Goal: Information Seeking & Learning: Learn about a topic

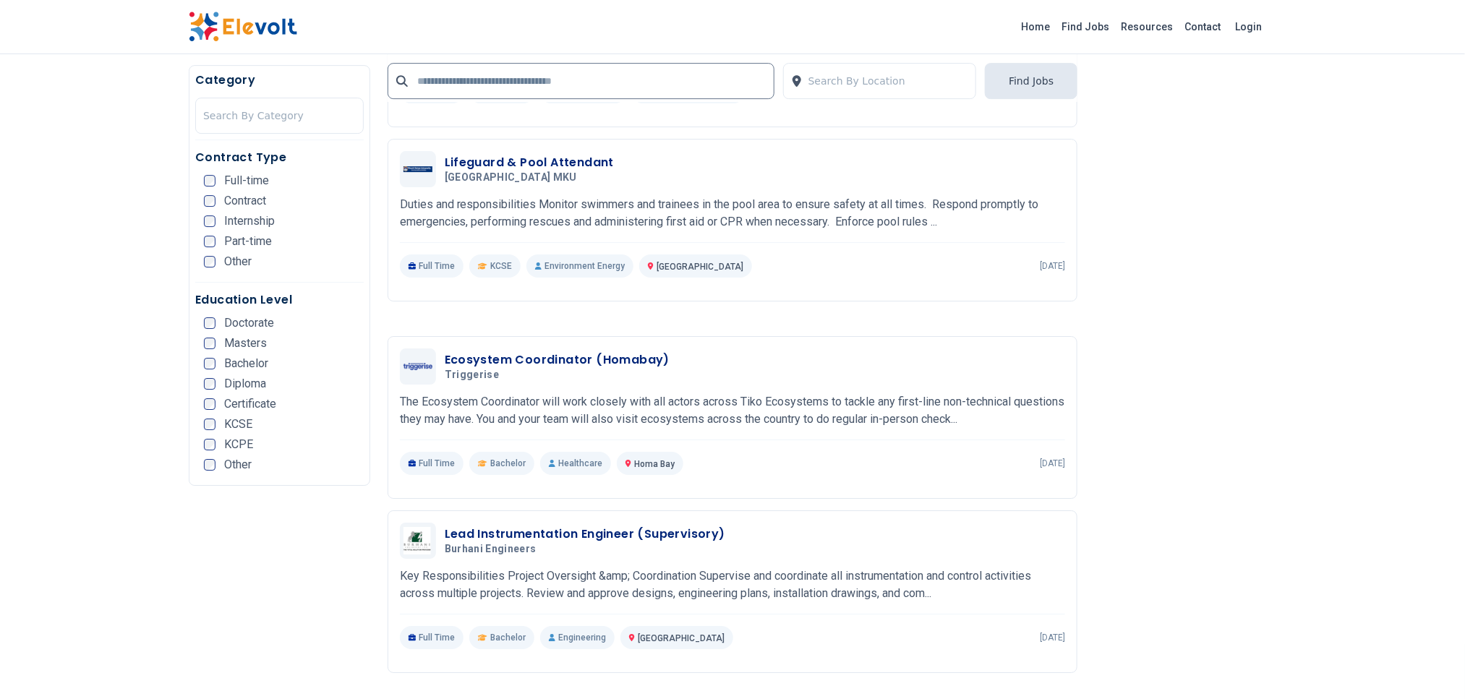
scroll to position [2495, 0]
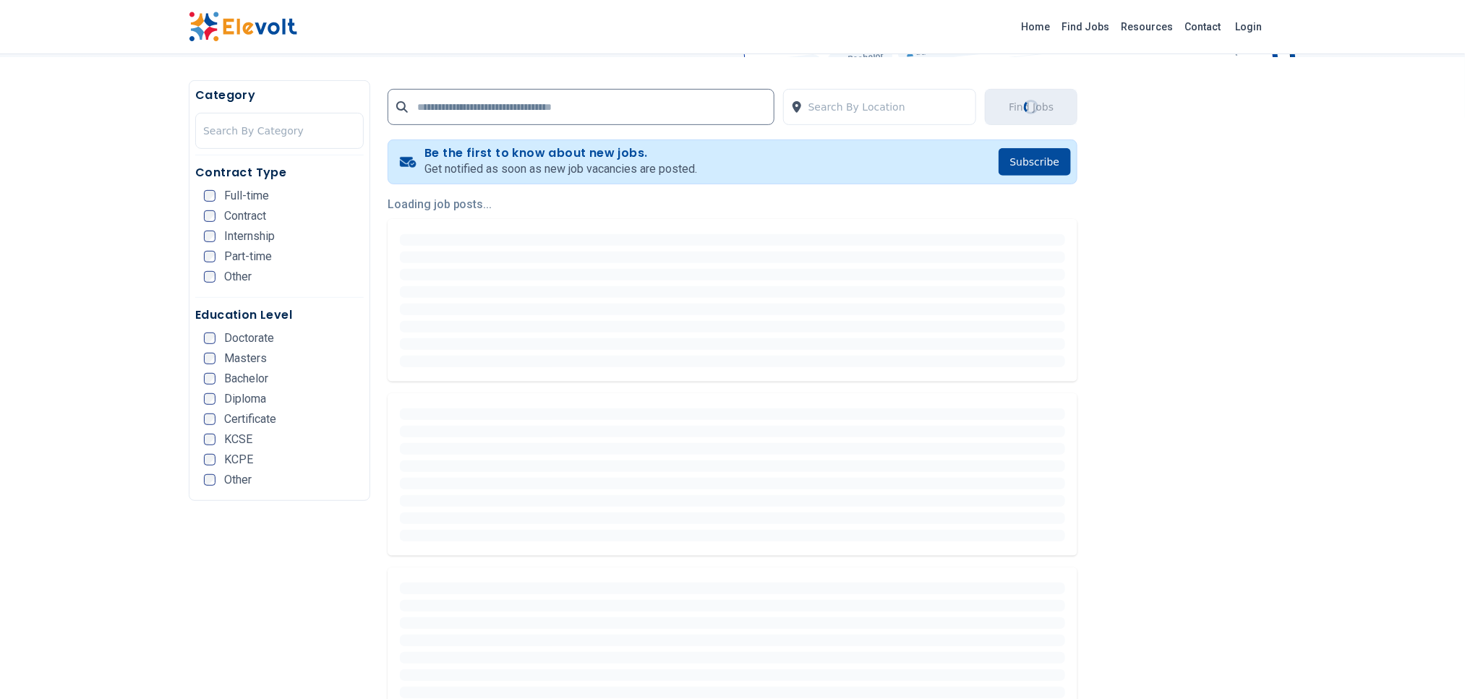
scroll to position [325, 0]
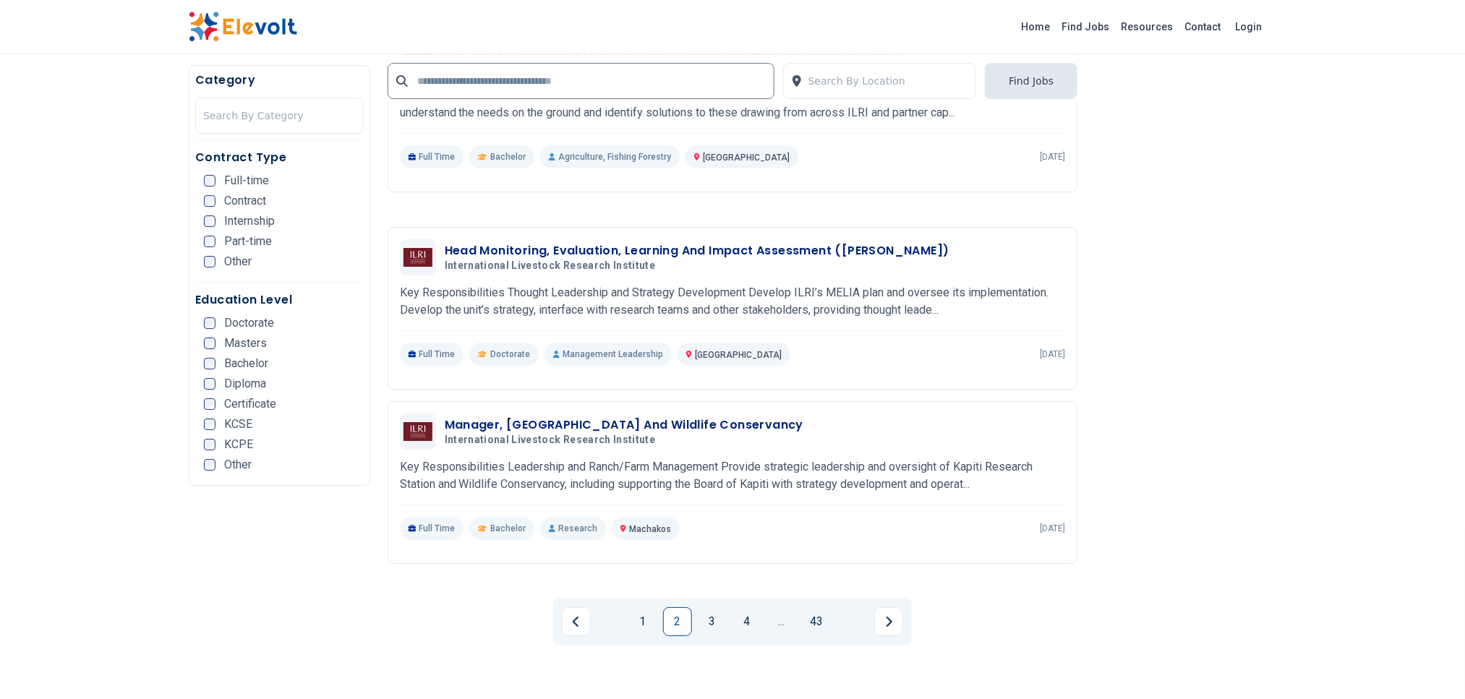
scroll to position [2604, 0]
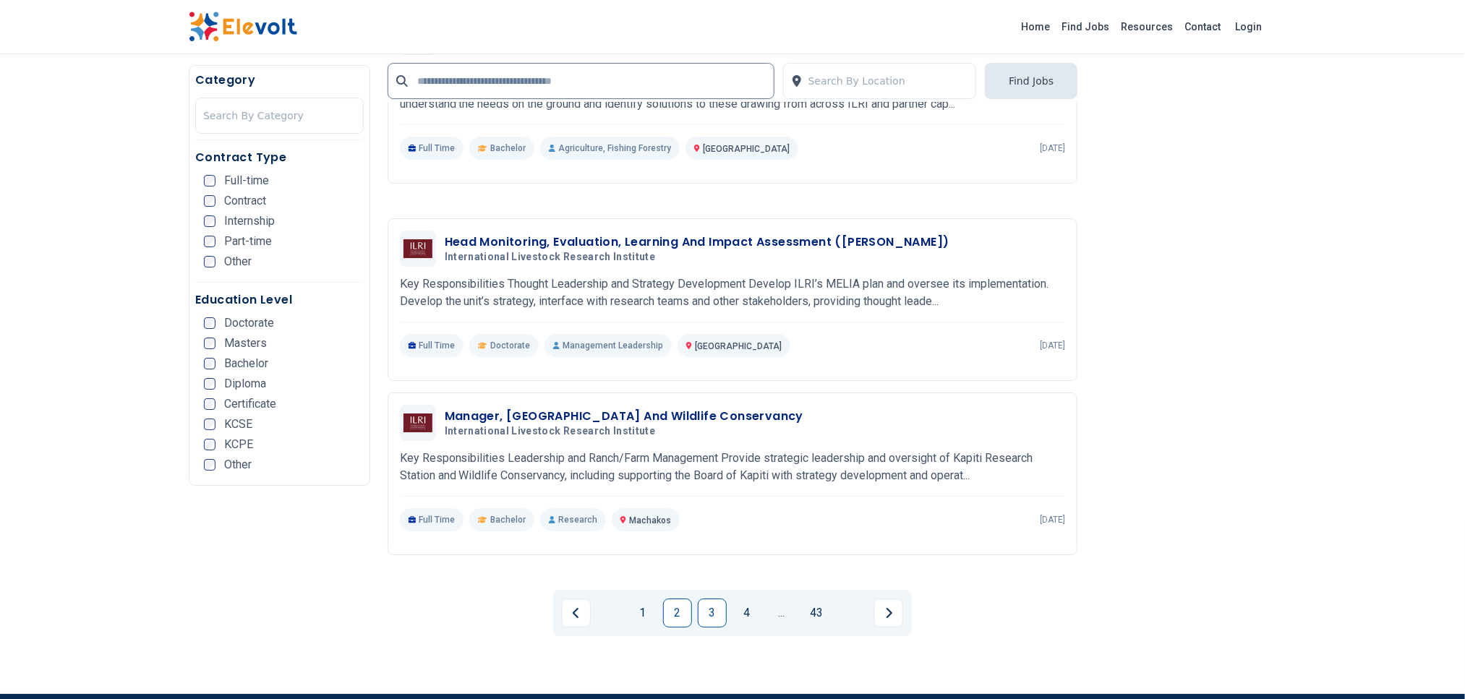
click at [725, 599] on link "3" at bounding box center [712, 613] width 29 height 29
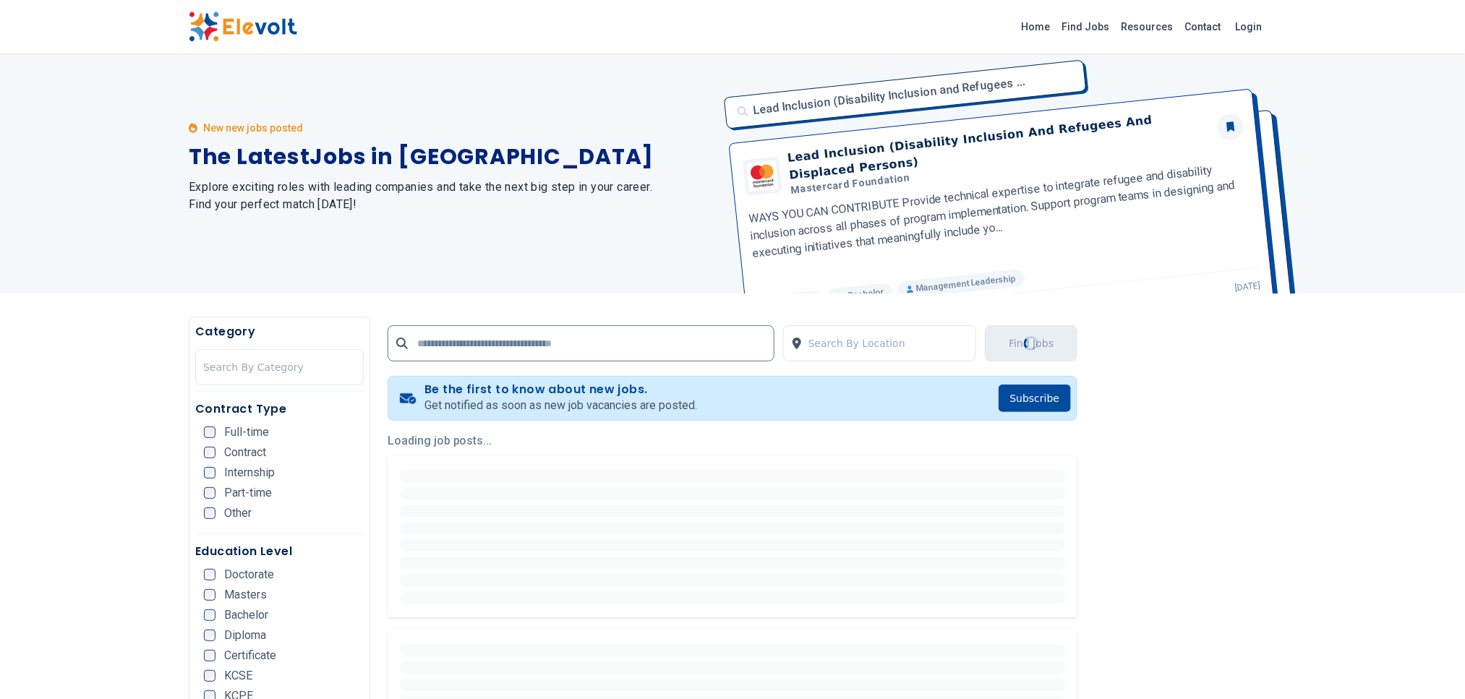
scroll to position [0, 0]
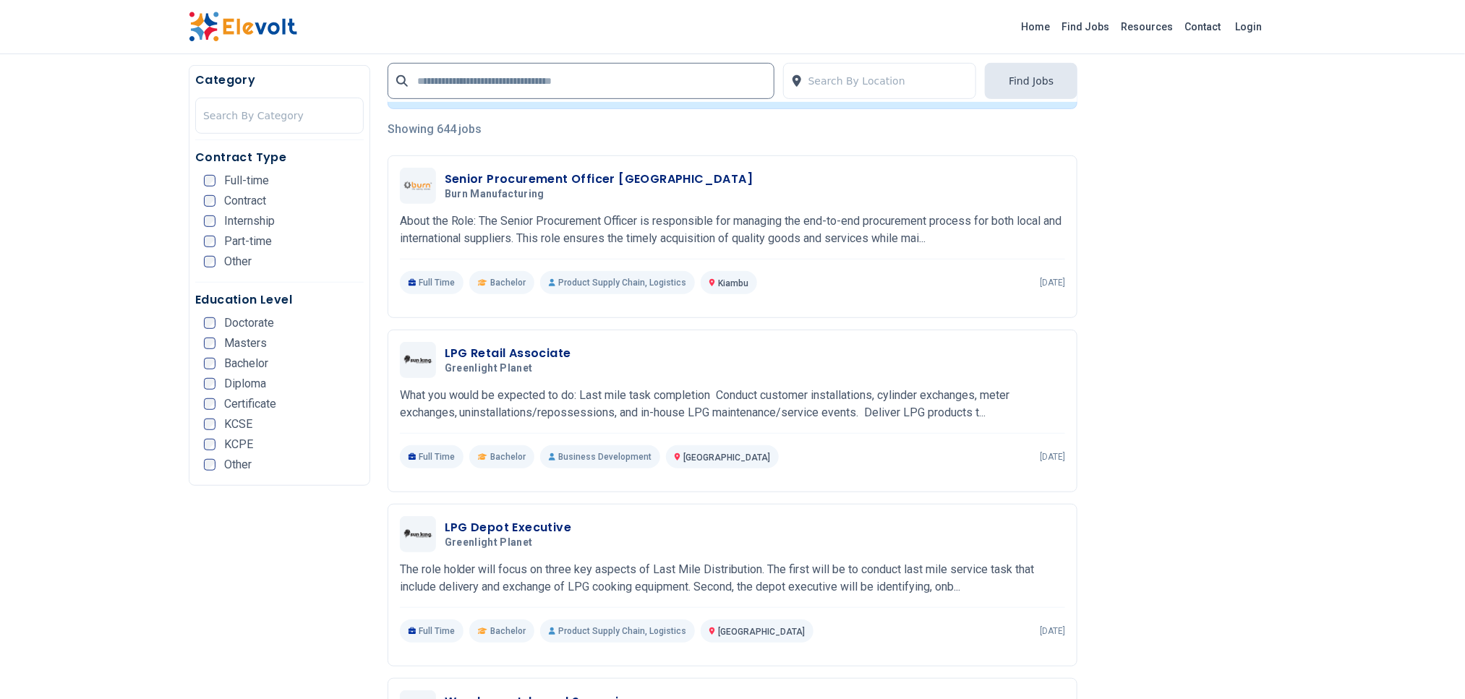
scroll to position [434, 0]
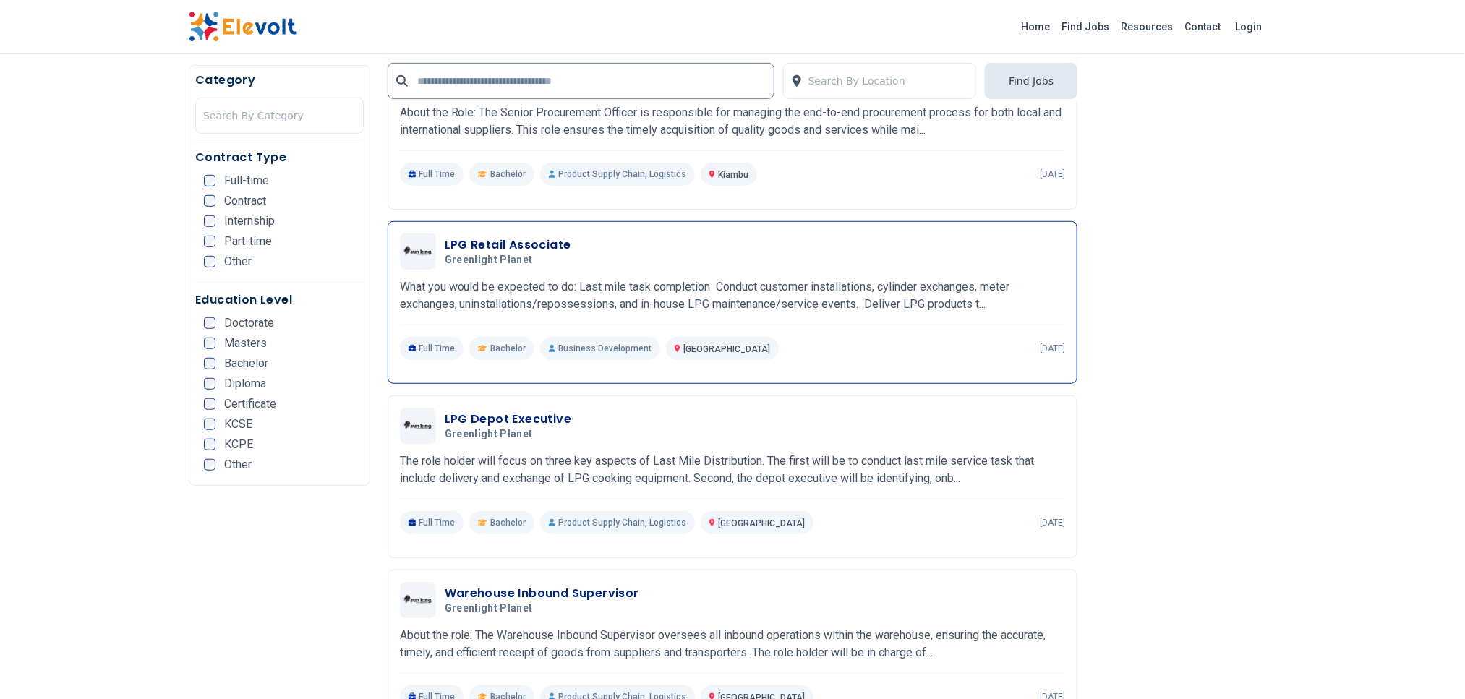
click at [757, 328] on div "LPG Retail Associate Greenlight Planet 08/15/2025 09/14/2025 Nairobi KE What yo…" at bounding box center [733, 297] width 666 height 127
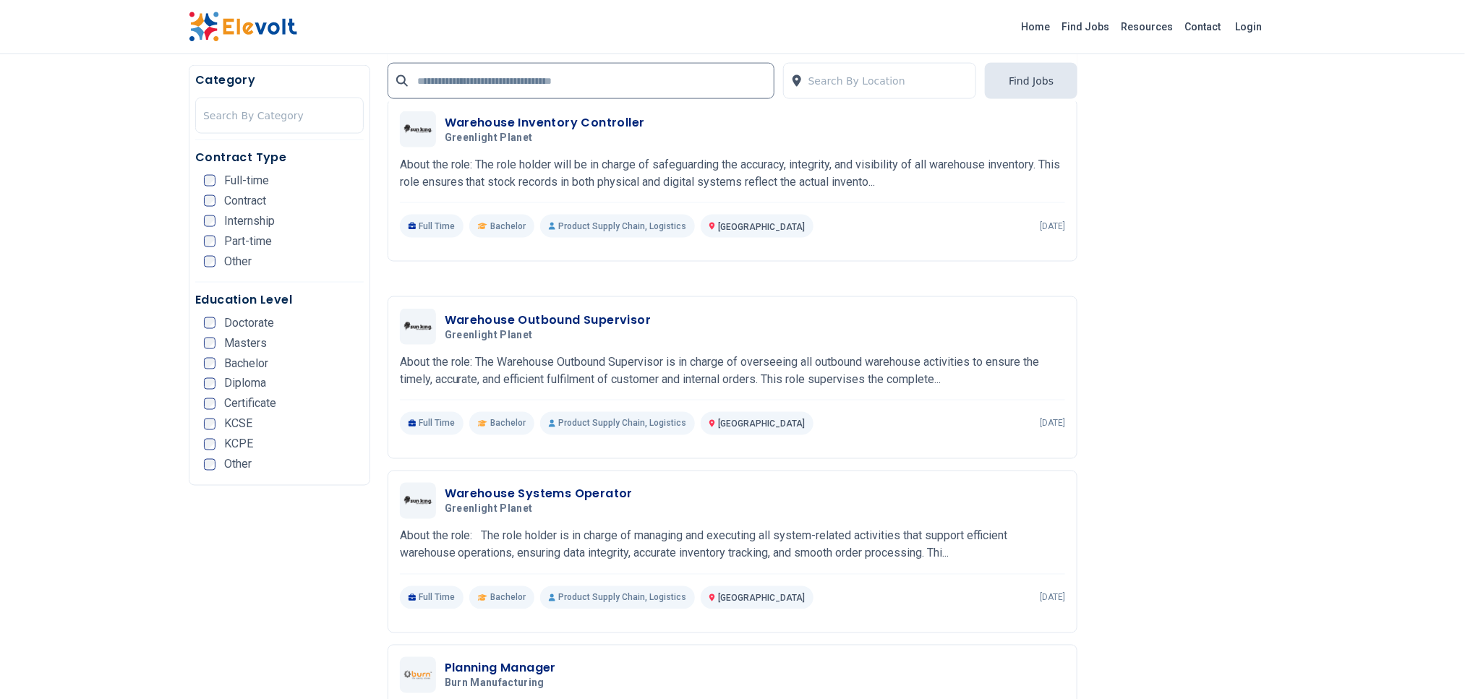
scroll to position [976, 0]
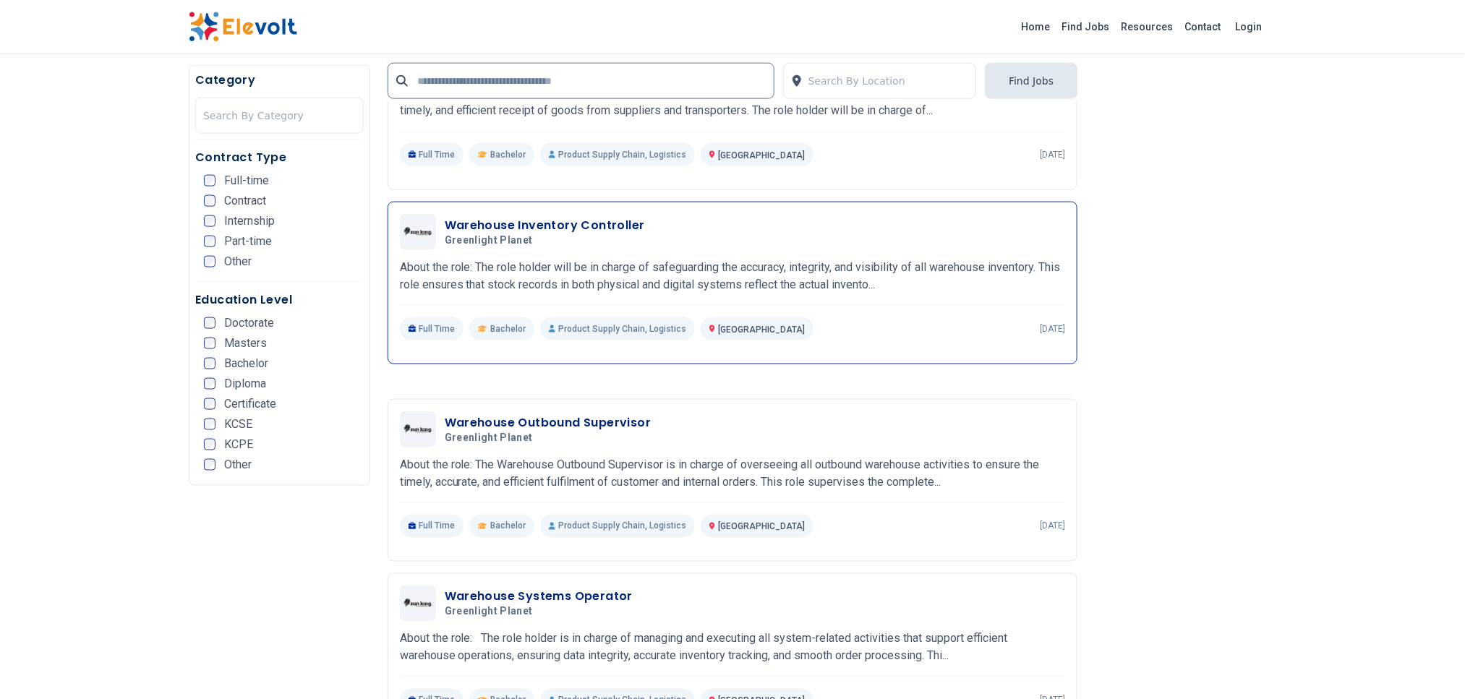
click at [692, 271] on p "About the role: The role holder will be in charge of safeguarding the accuracy,…" at bounding box center [733, 276] width 666 height 35
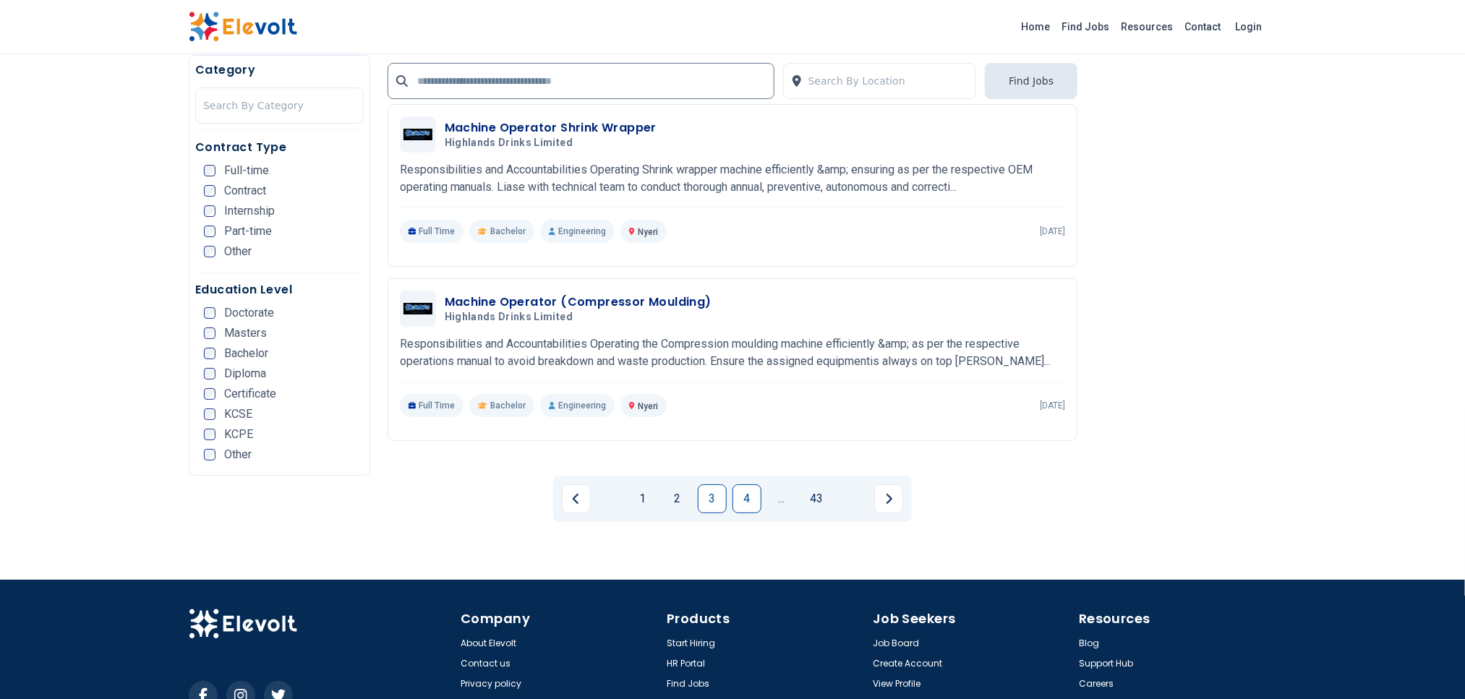
click at [733, 485] on link "4" at bounding box center [747, 499] width 29 height 29
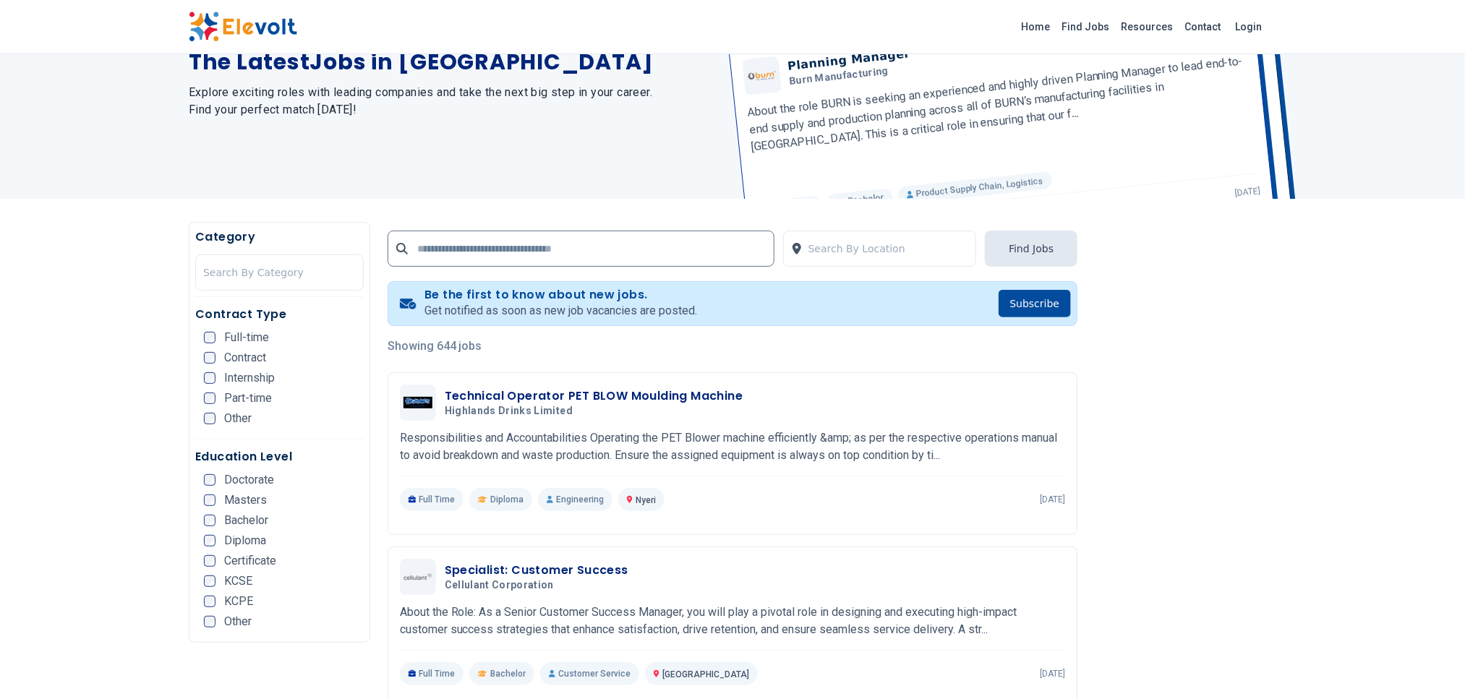
scroll to position [217, 0]
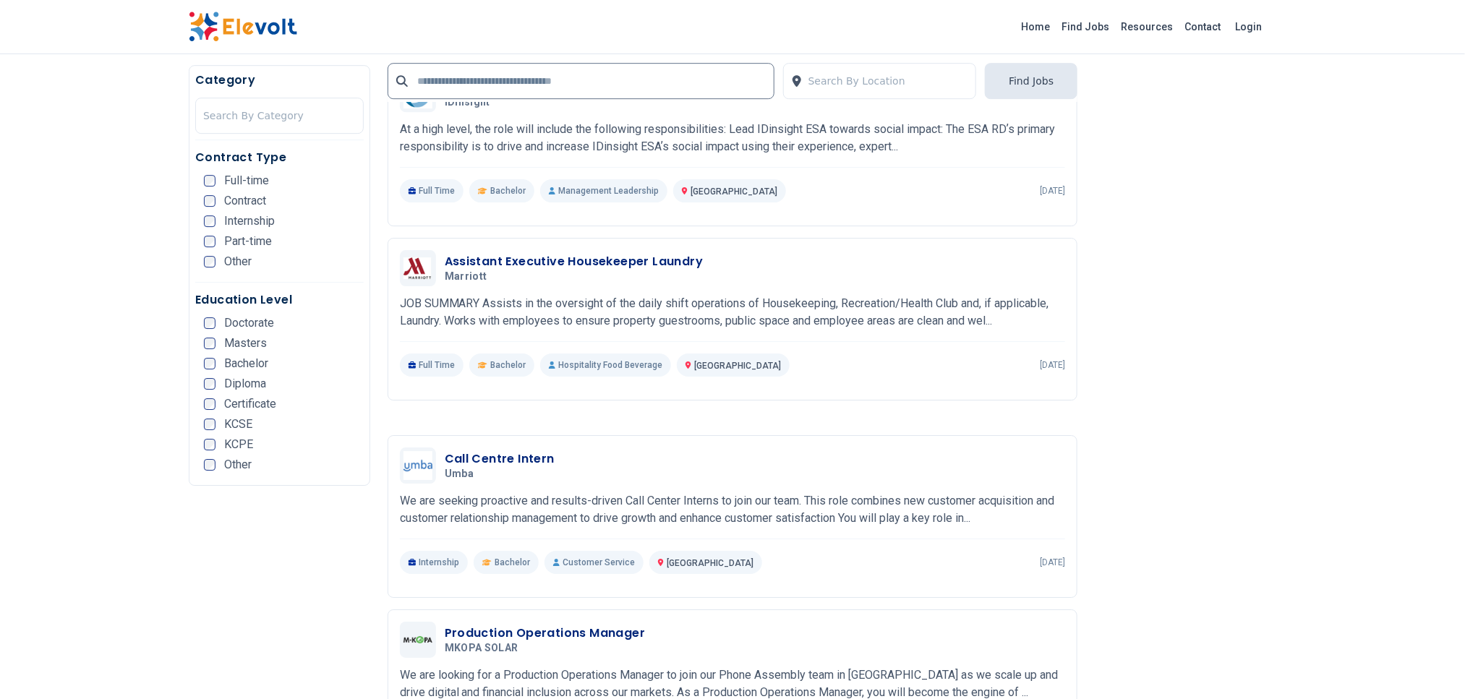
scroll to position [2495, 0]
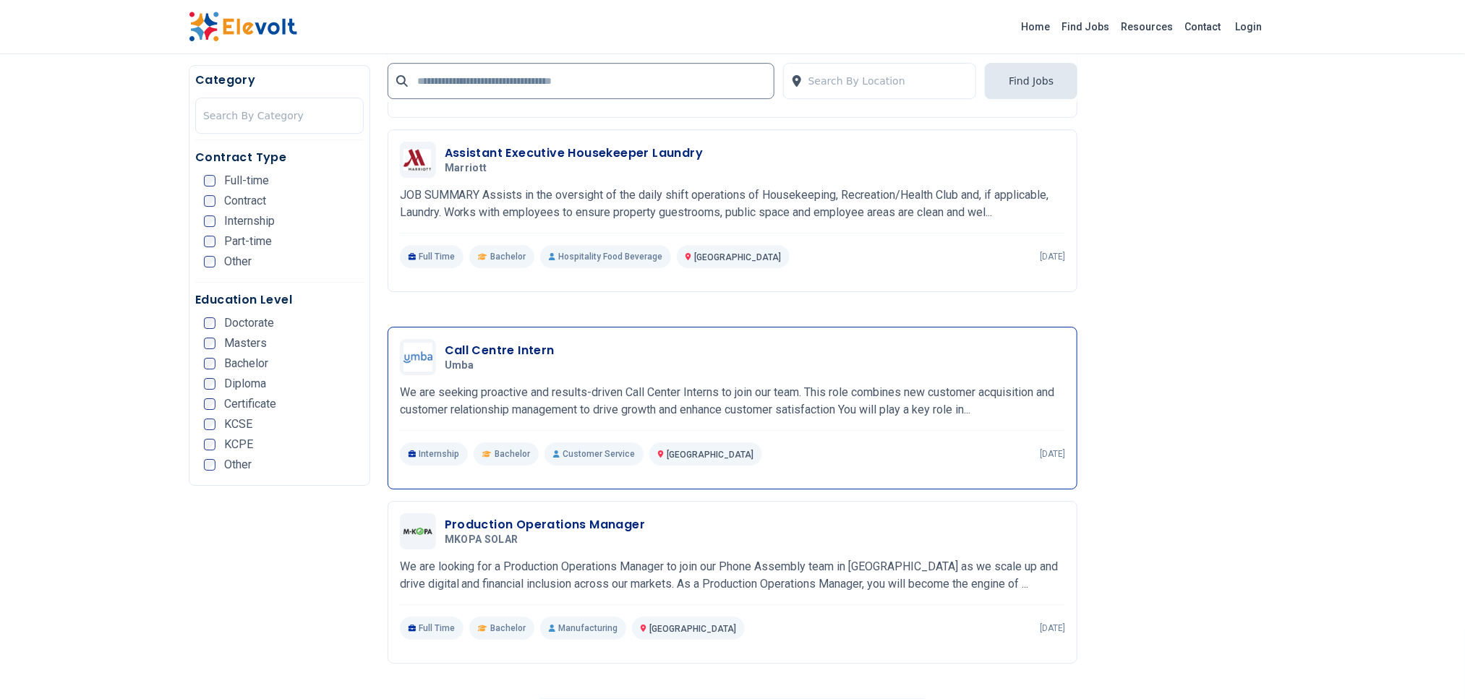
click at [746, 365] on div "Call Centre Intern Umba 08/14/2025 09/13/2025 Nairobi KE We are seeking proacti…" at bounding box center [733, 402] width 666 height 127
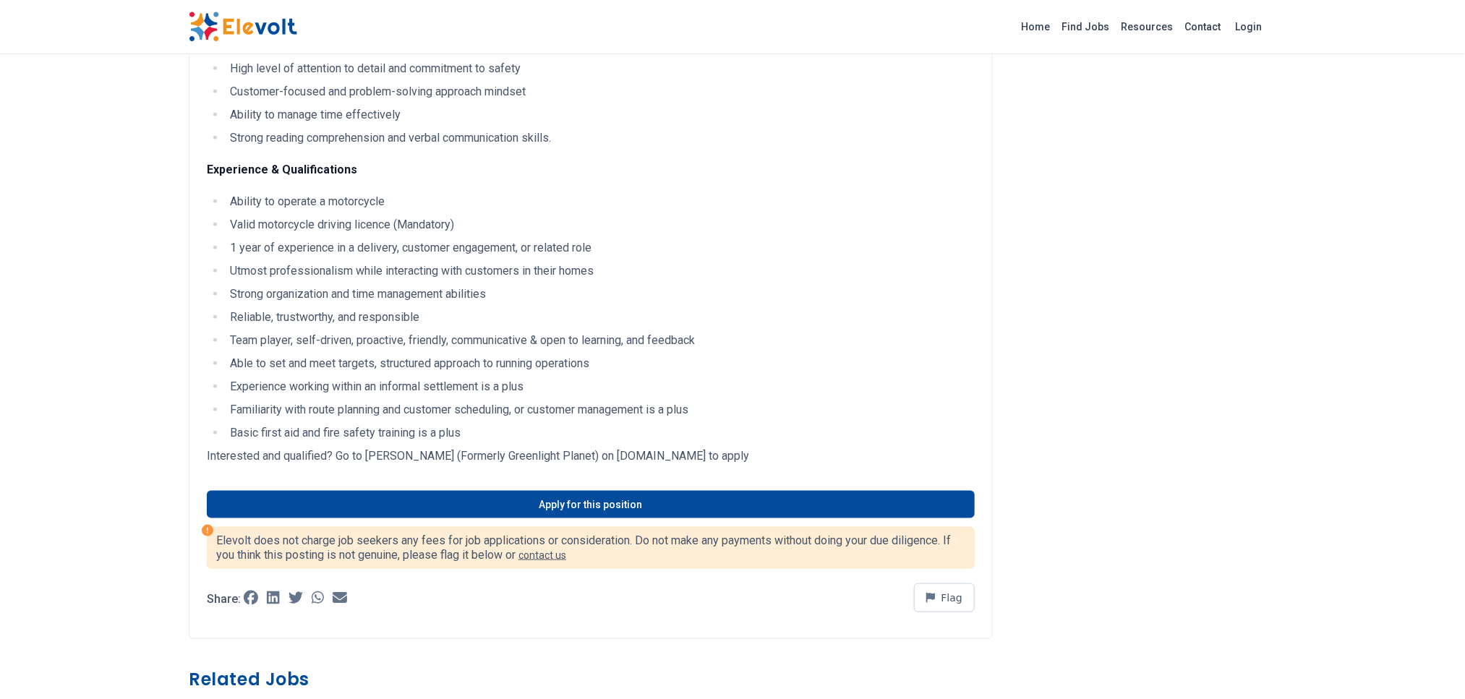
scroll to position [542, 0]
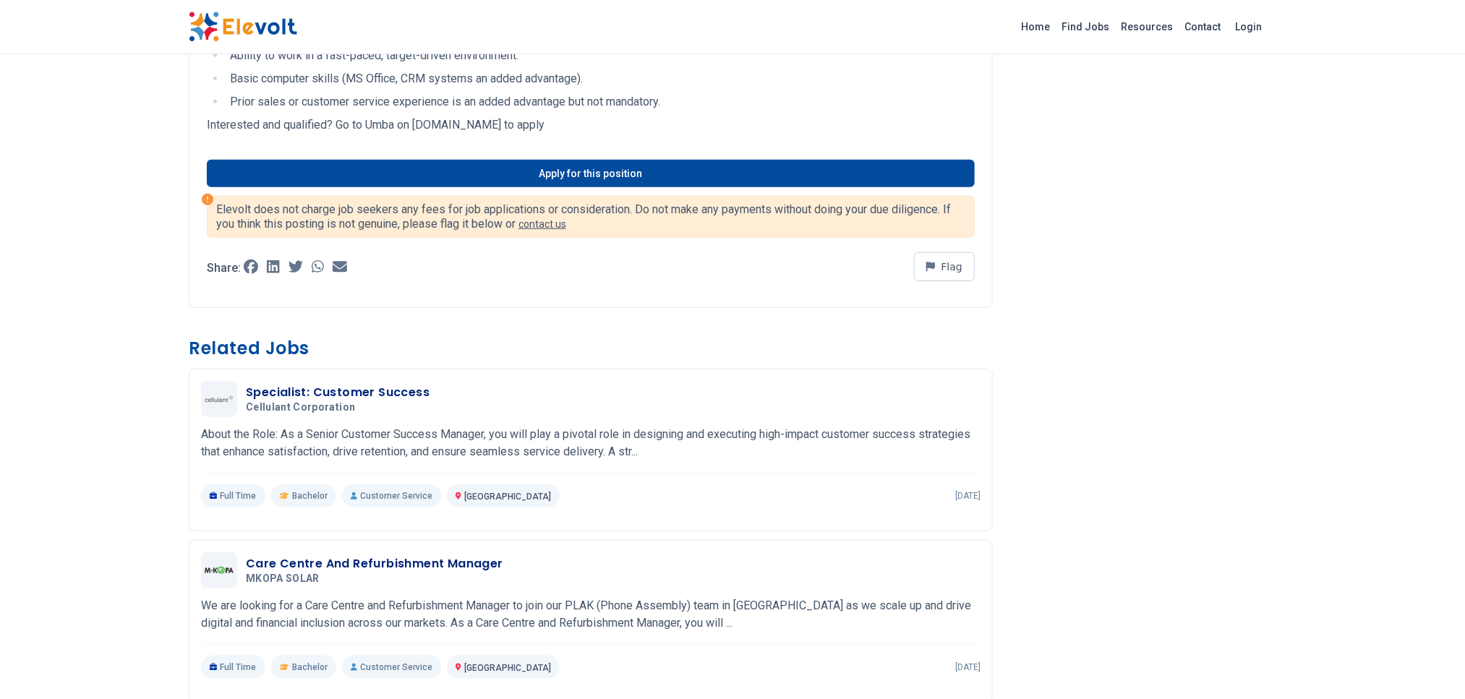
scroll to position [434, 0]
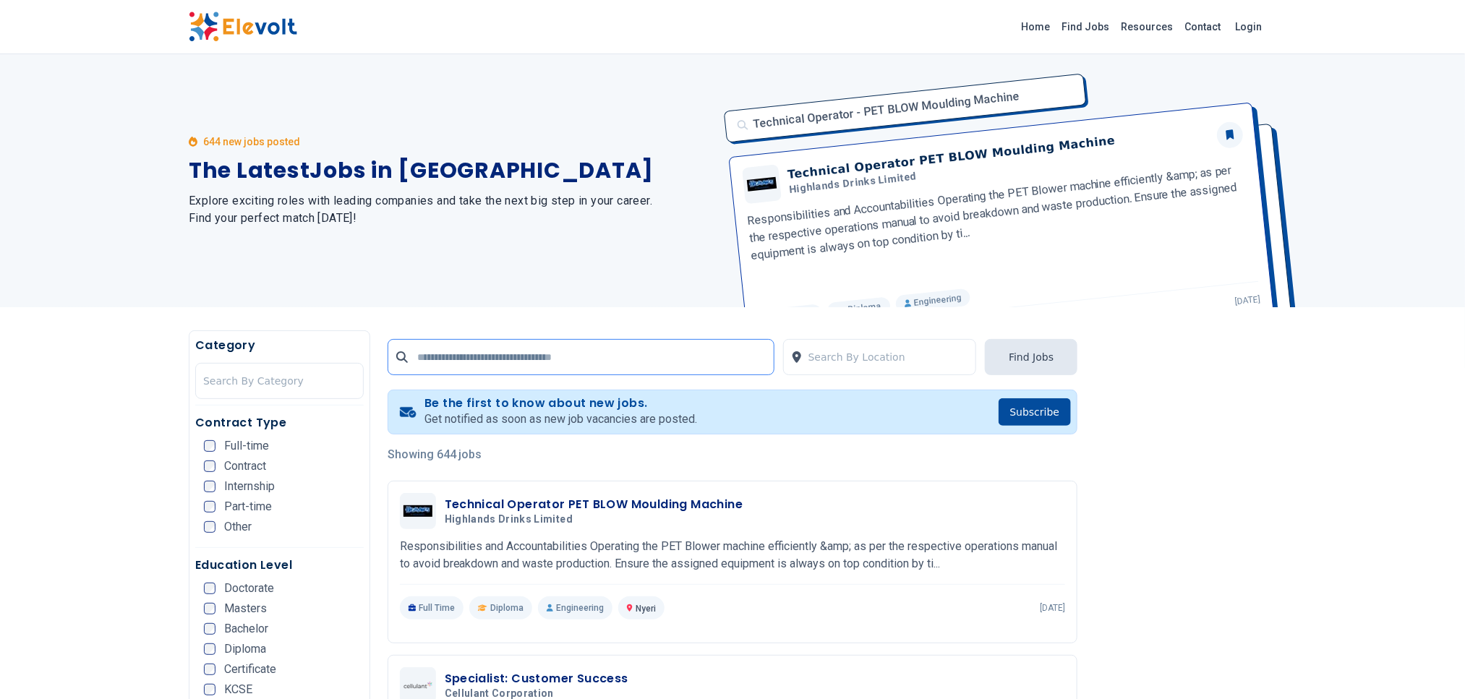
click at [495, 359] on input "text" at bounding box center [581, 357] width 387 height 36
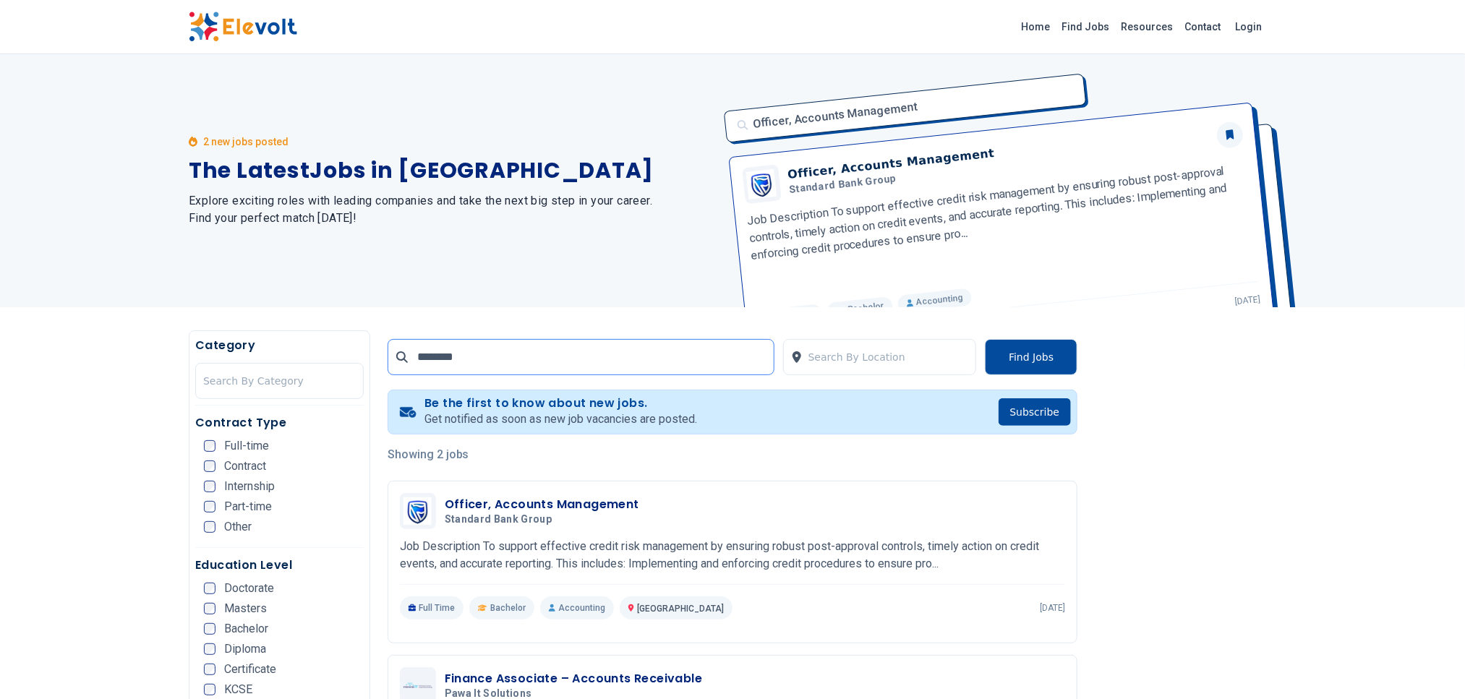
drag, startPoint x: 542, startPoint y: 350, endPoint x: 433, endPoint y: 360, distance: 110.4
click at [433, 360] on input "********" at bounding box center [581, 357] width 387 height 36
type input "*"
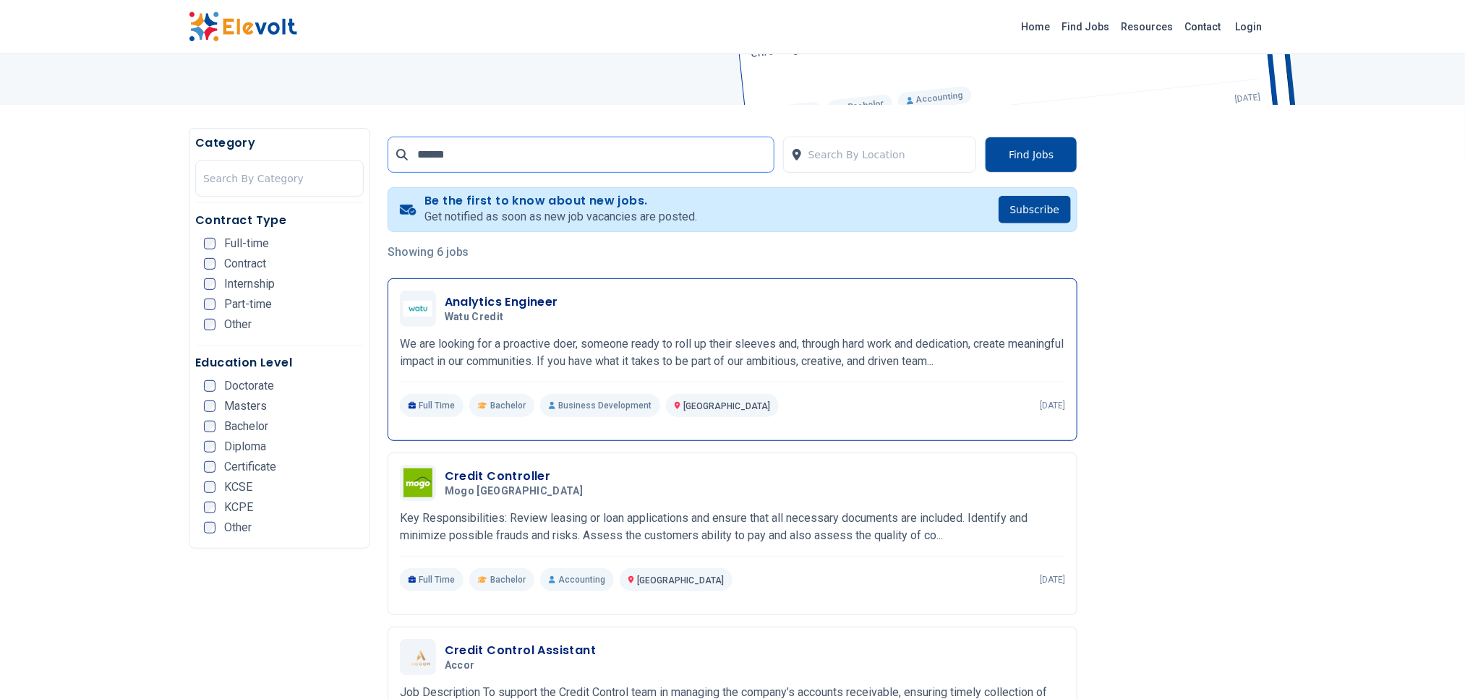
scroll to position [217, 0]
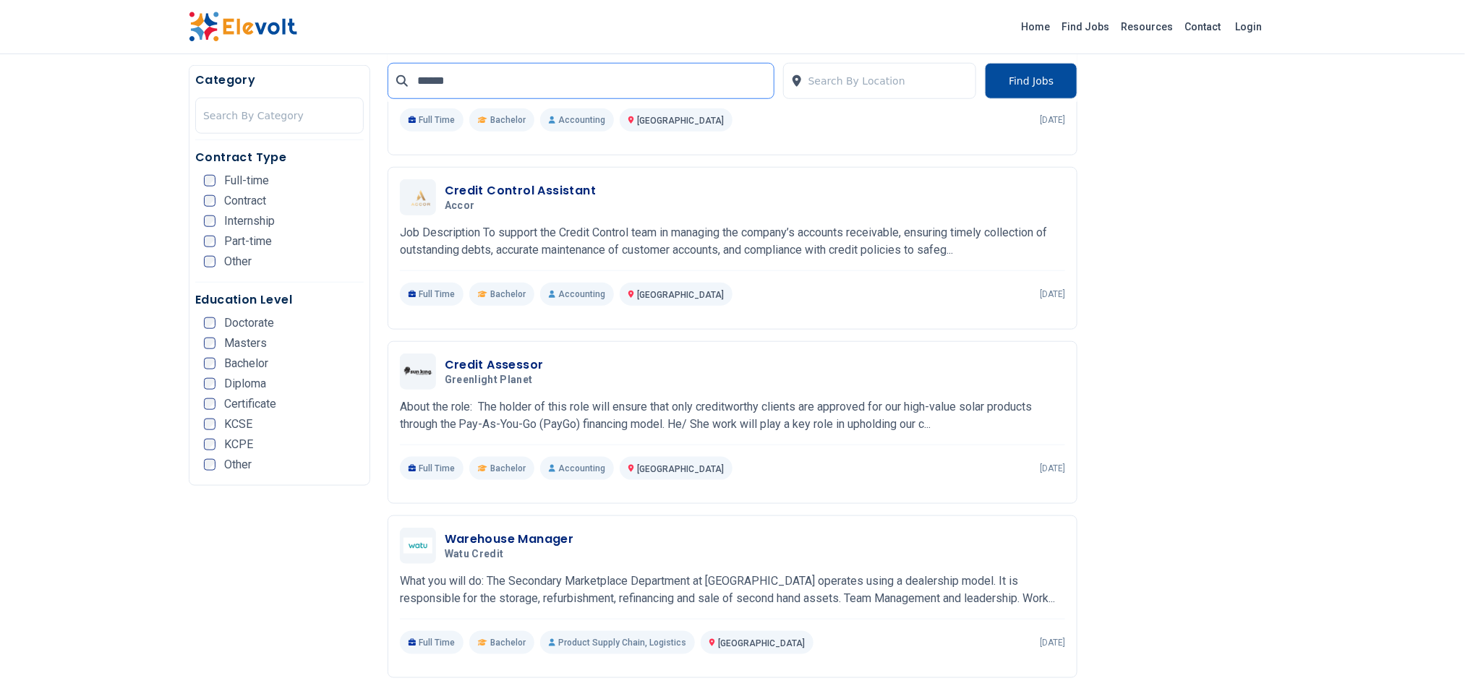
scroll to position [651, 0]
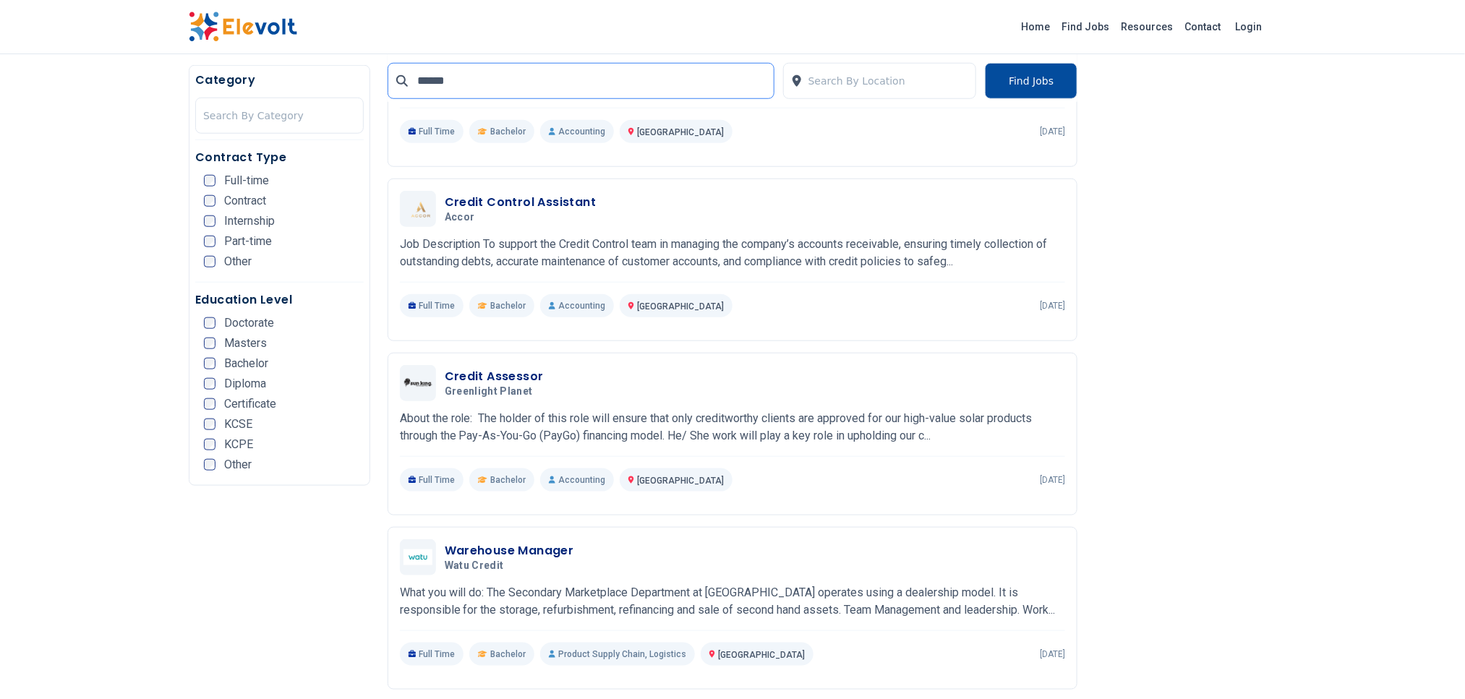
type input "******"
click at [812, 413] on p "About the role: The holder of this role will ensure that only creditworthy clie…" at bounding box center [733, 427] width 666 height 35
